Goal: Information Seeking & Learning: Find contact information

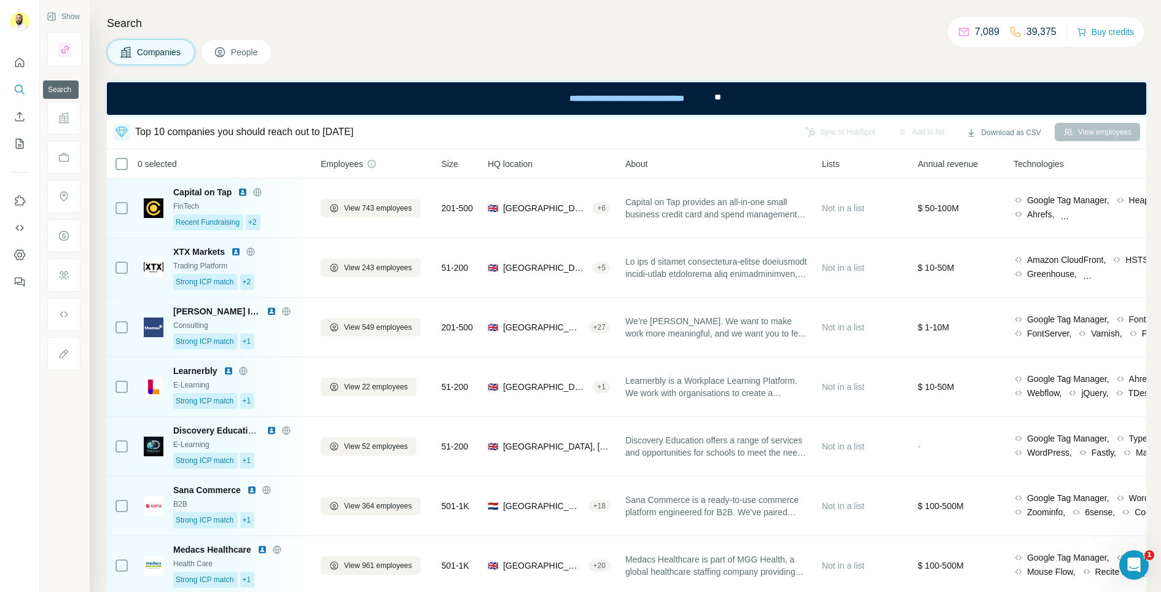
click at [19, 92] on icon "Search" at bounding box center [20, 90] width 12 height 12
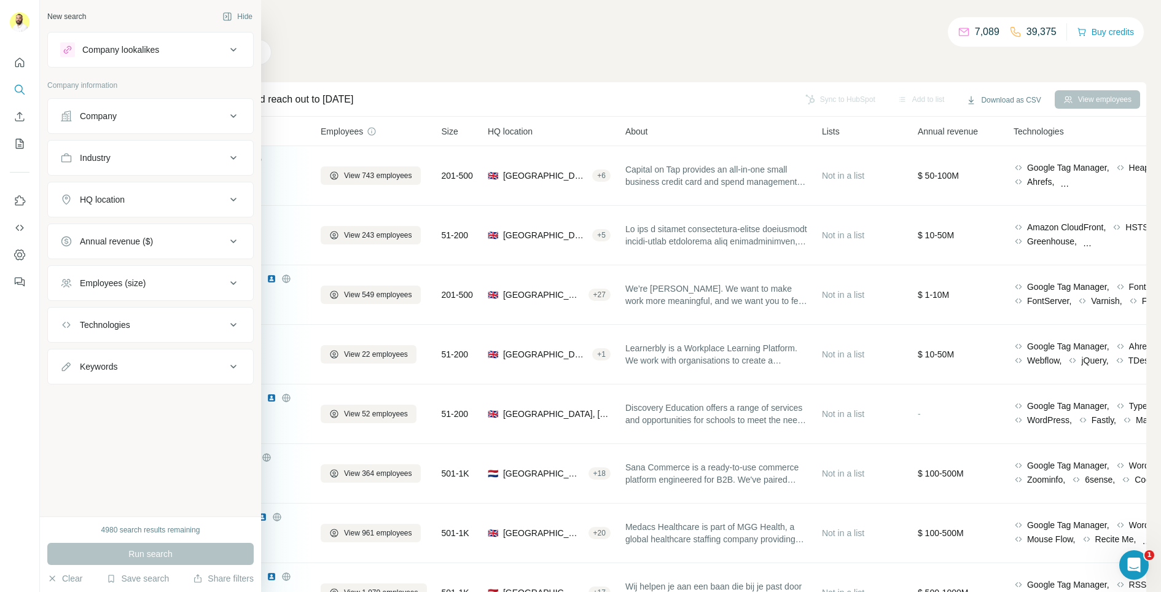
click at [130, 112] on div "Company" at bounding box center [143, 116] width 166 height 12
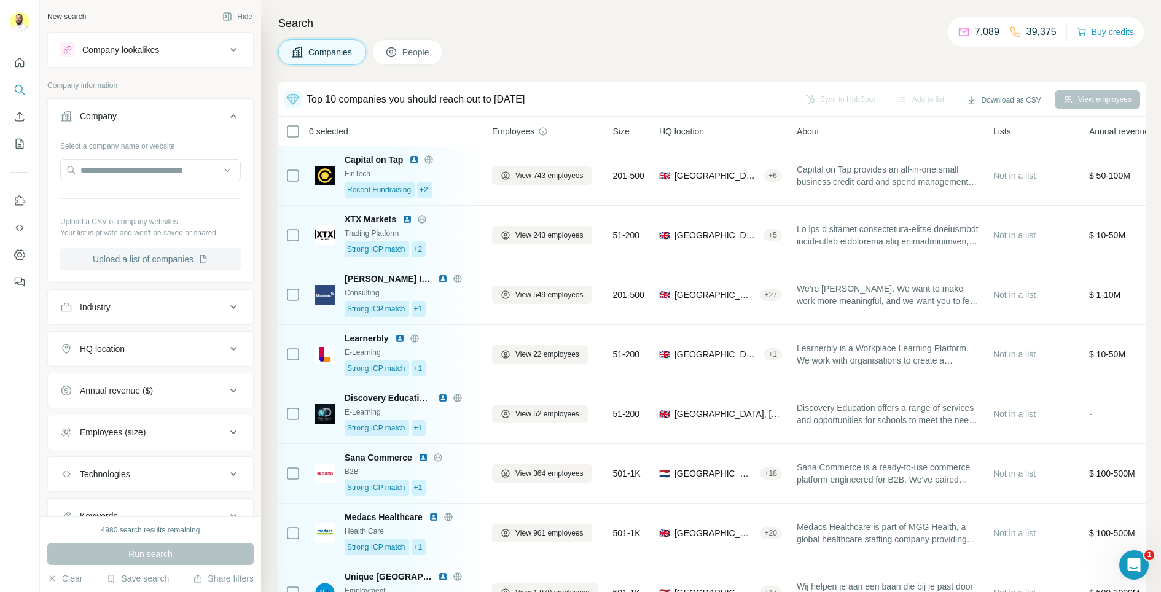
click at [133, 257] on button "Upload a list of companies" at bounding box center [150, 259] width 181 height 22
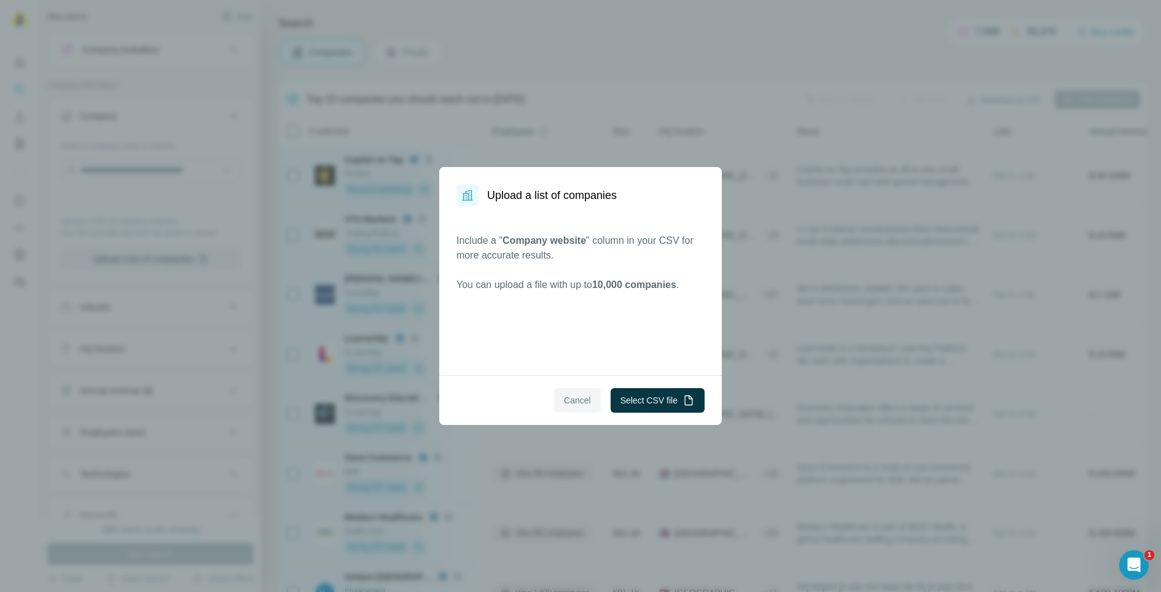
click at [569, 402] on span "Cancel" at bounding box center [577, 400] width 27 height 12
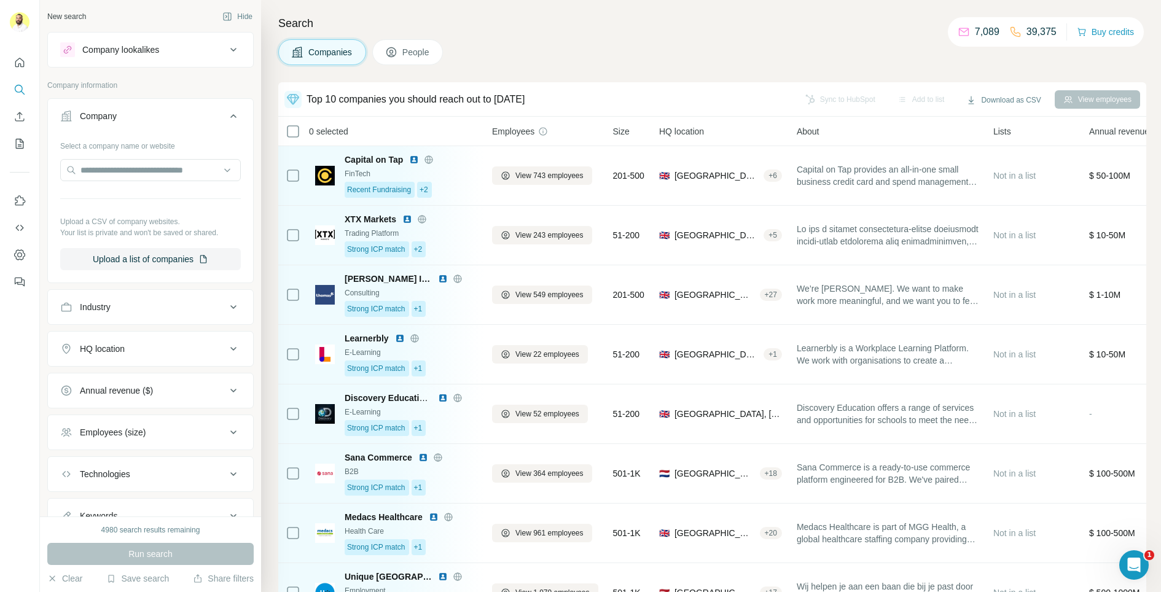
click at [418, 52] on span "People" at bounding box center [416, 52] width 28 height 12
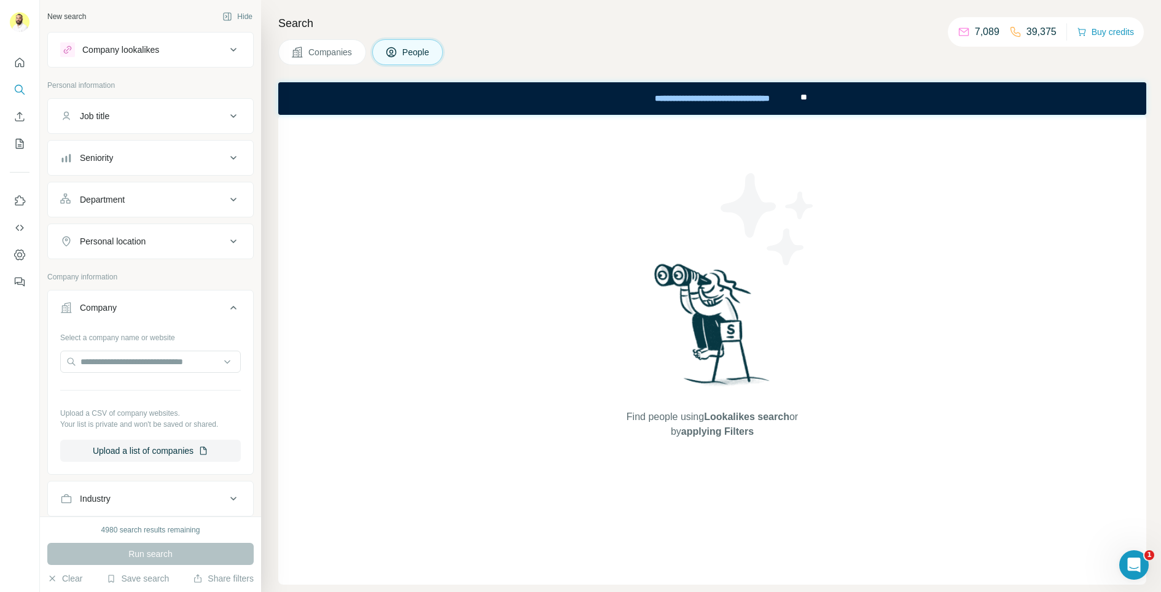
click at [101, 126] on button "Job title" at bounding box center [150, 115] width 205 height 29
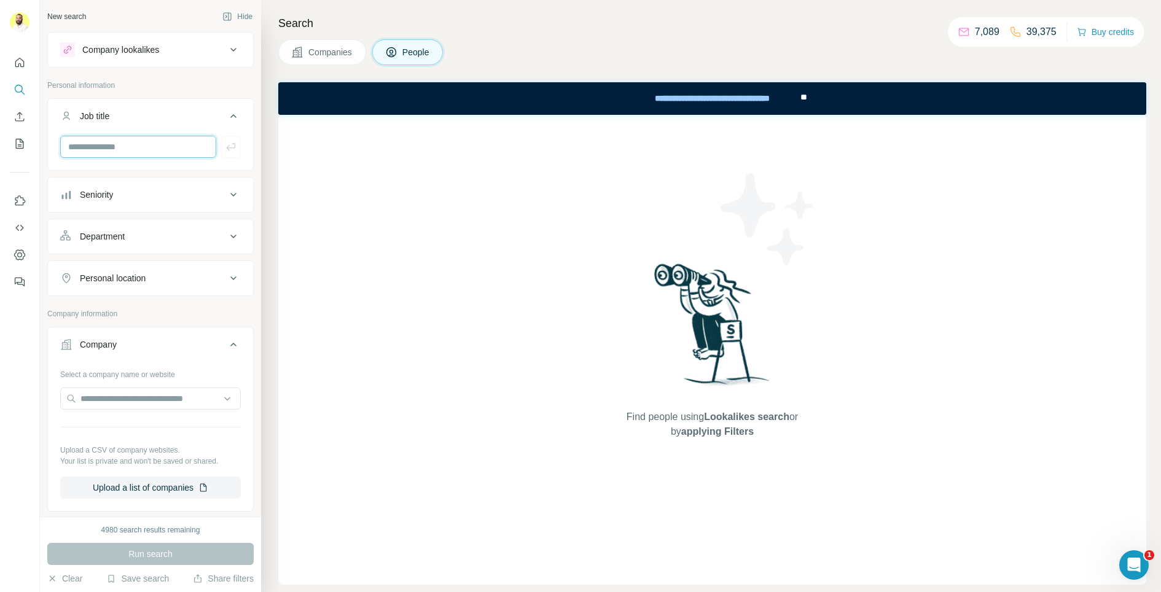
click at [88, 155] on input "text" at bounding box center [138, 147] width 156 height 22
click at [71, 210] on div "Seniority" at bounding box center [150, 195] width 206 height 36
click at [150, 113] on div "Job title" at bounding box center [143, 116] width 166 height 12
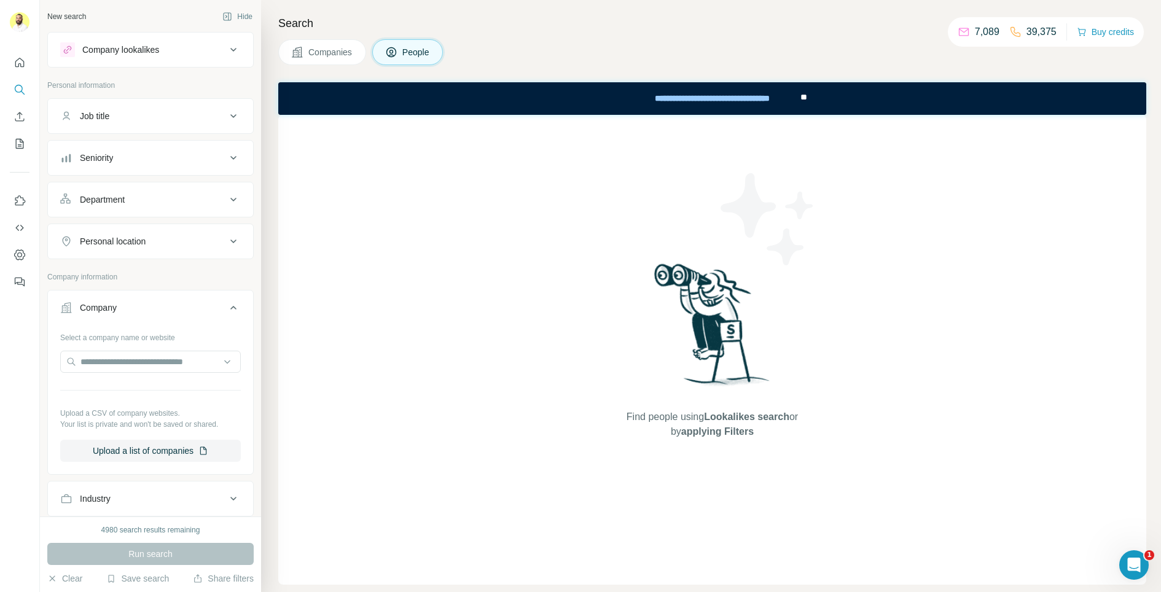
click at [340, 53] on span "Companies" at bounding box center [330, 52] width 45 height 12
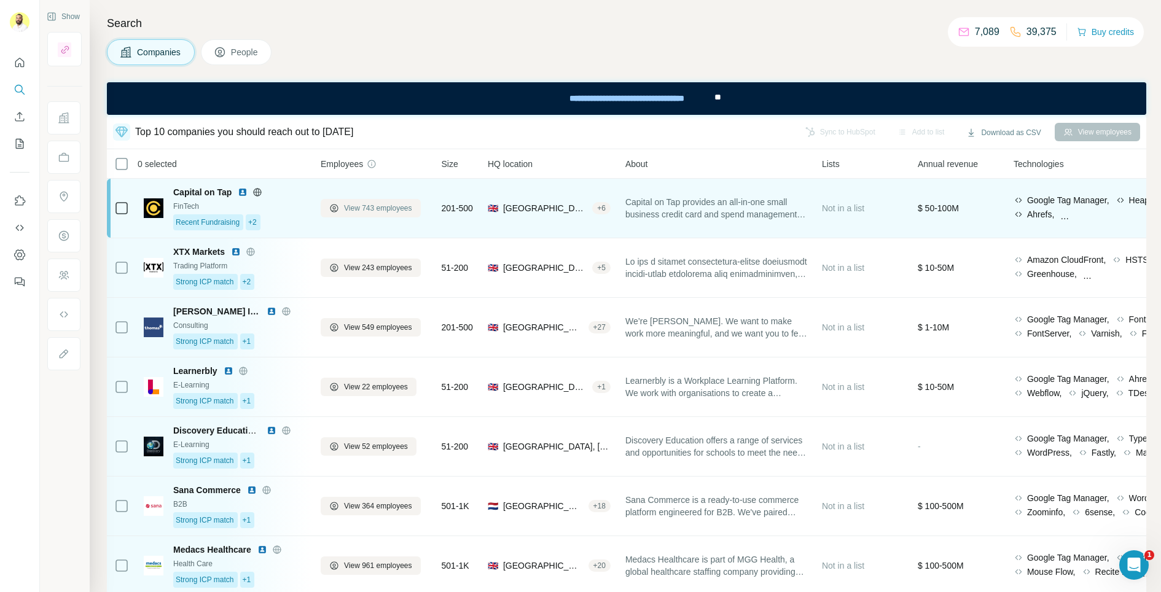
click at [354, 206] on span "View 743 employees" at bounding box center [378, 208] width 68 height 11
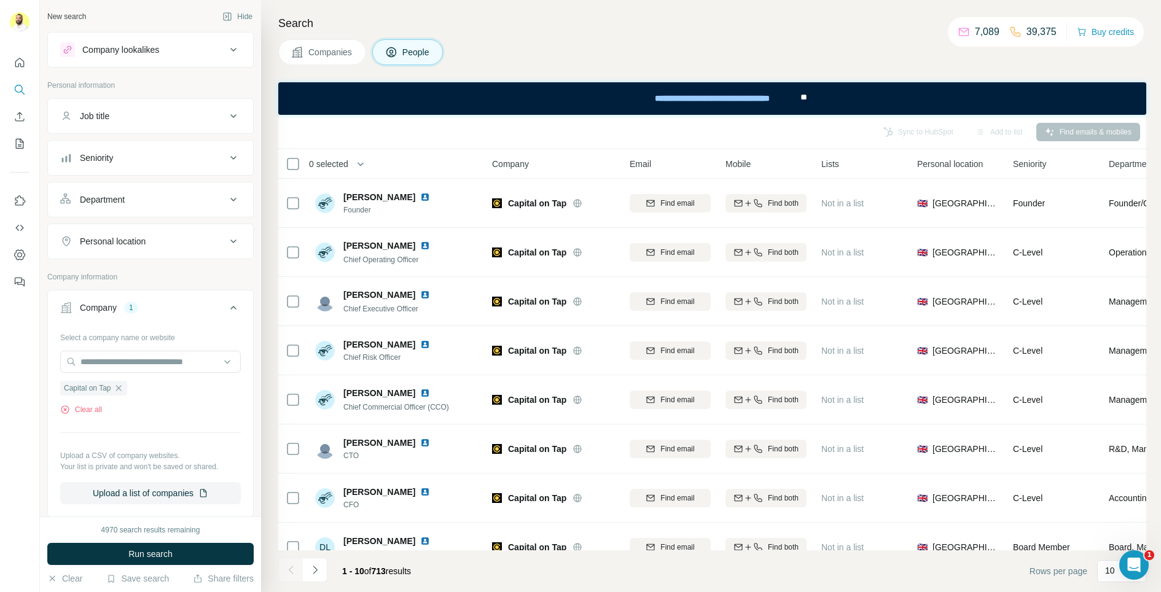
click at [193, 149] on button "Seniority" at bounding box center [150, 157] width 205 height 29
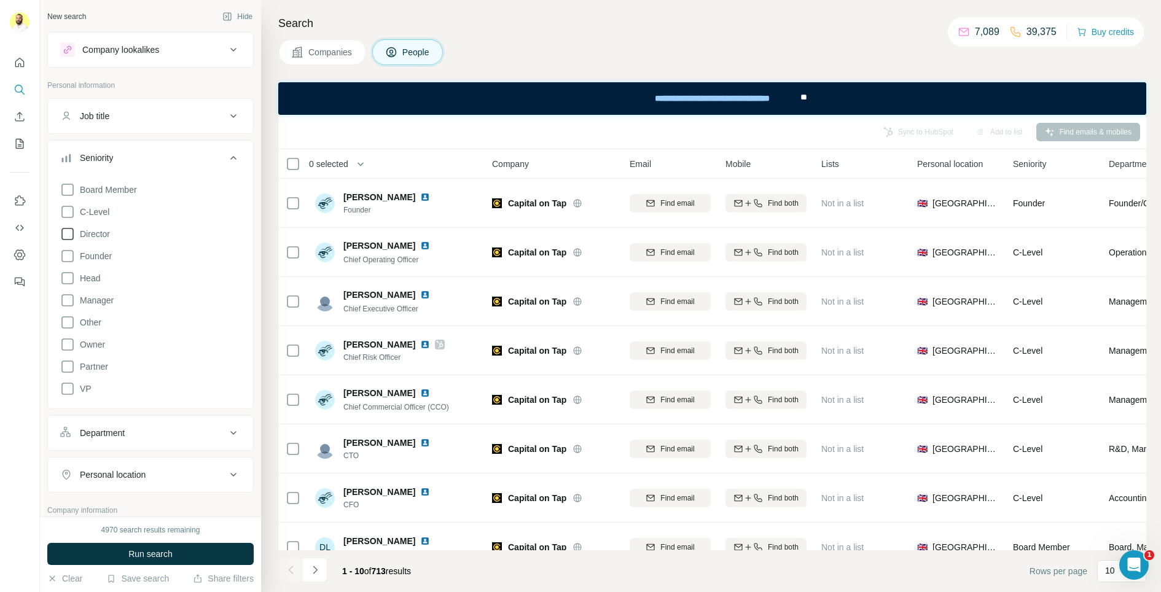
click at [66, 236] on icon at bounding box center [67, 234] width 15 height 15
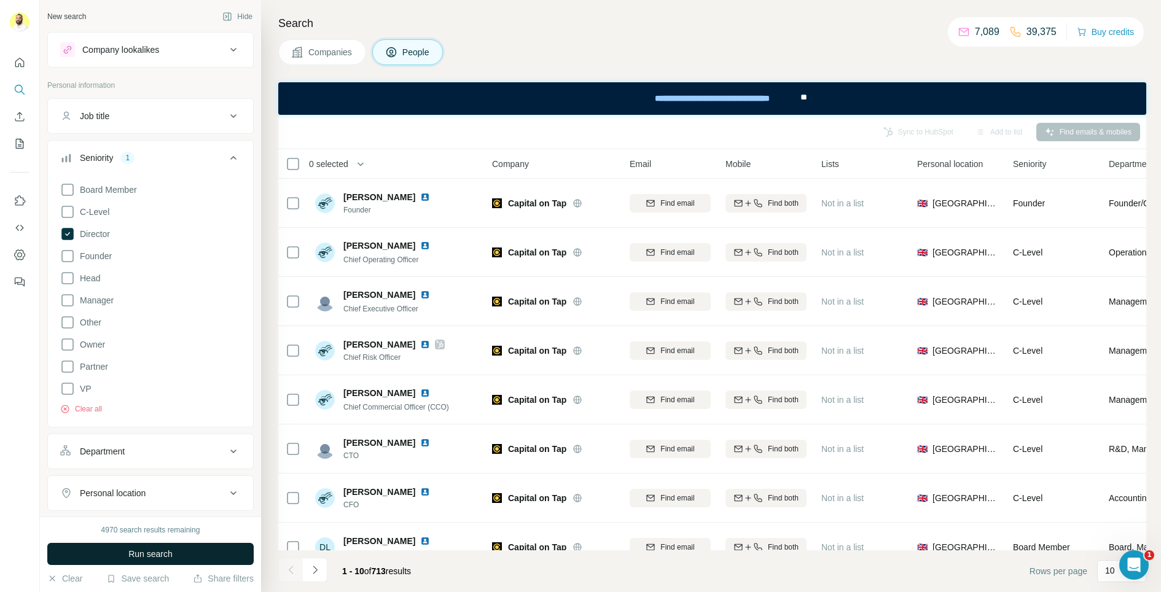
click at [117, 551] on button "Run search" at bounding box center [150, 554] width 206 height 22
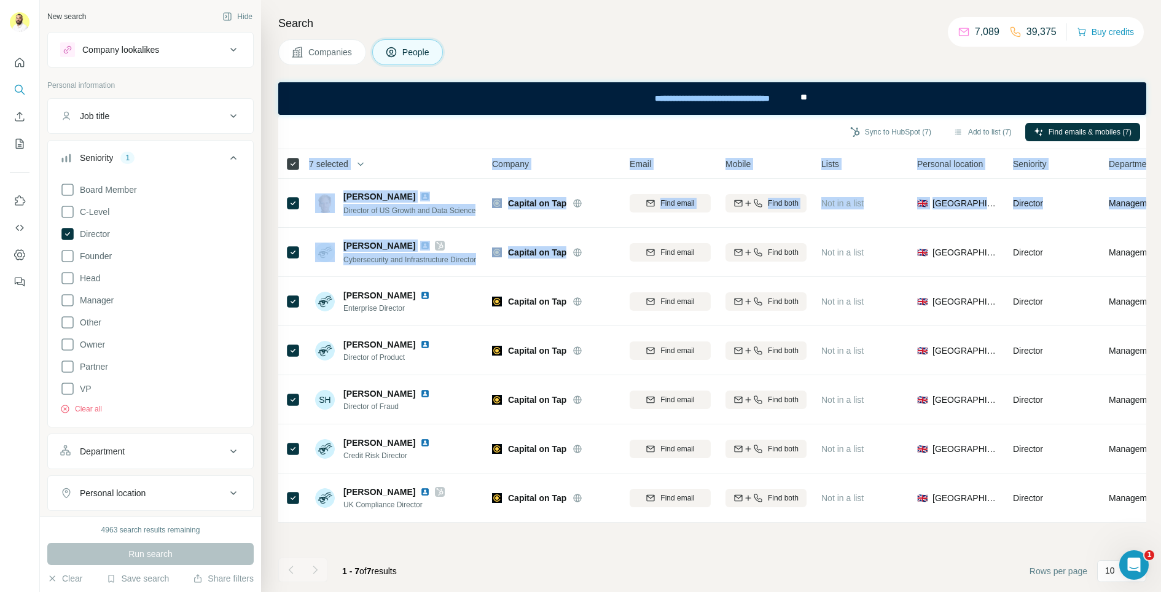
click at [297, 166] on table "7 selected People Company Email Mobile Lists Personal location Seniority Depart…" at bounding box center [806, 335] width 1056 height 373
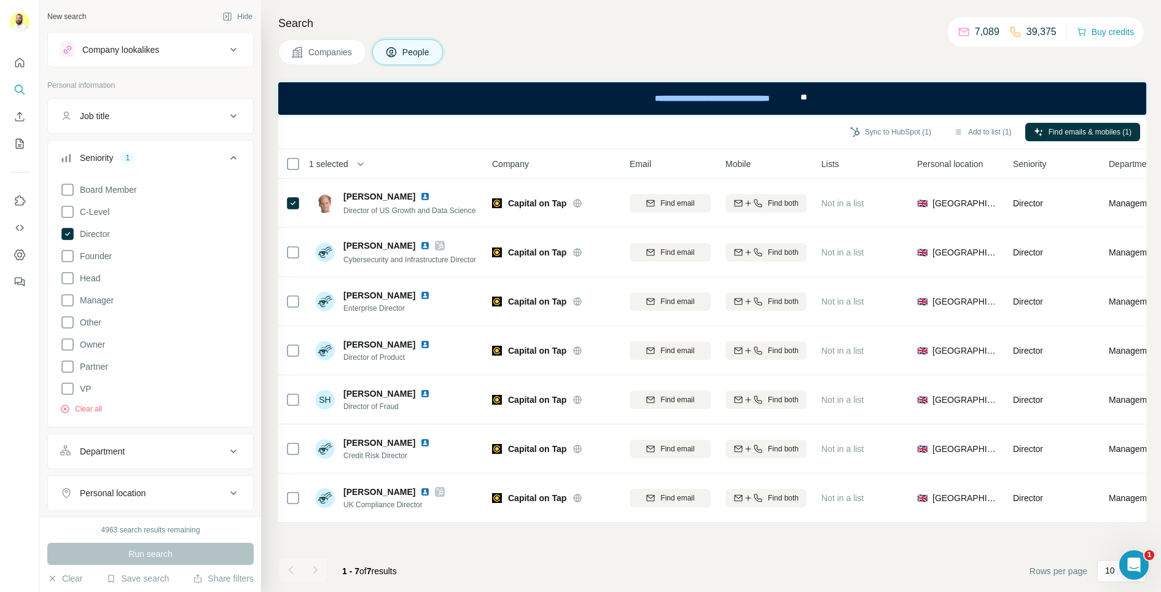
click at [1048, 142] on div "Find emails & mobiles (1)" at bounding box center [1082, 133] width 115 height 21
click at [1056, 134] on span "Find emails & mobiles (1)" at bounding box center [1089, 132] width 83 height 11
